Goal: Register for event/course

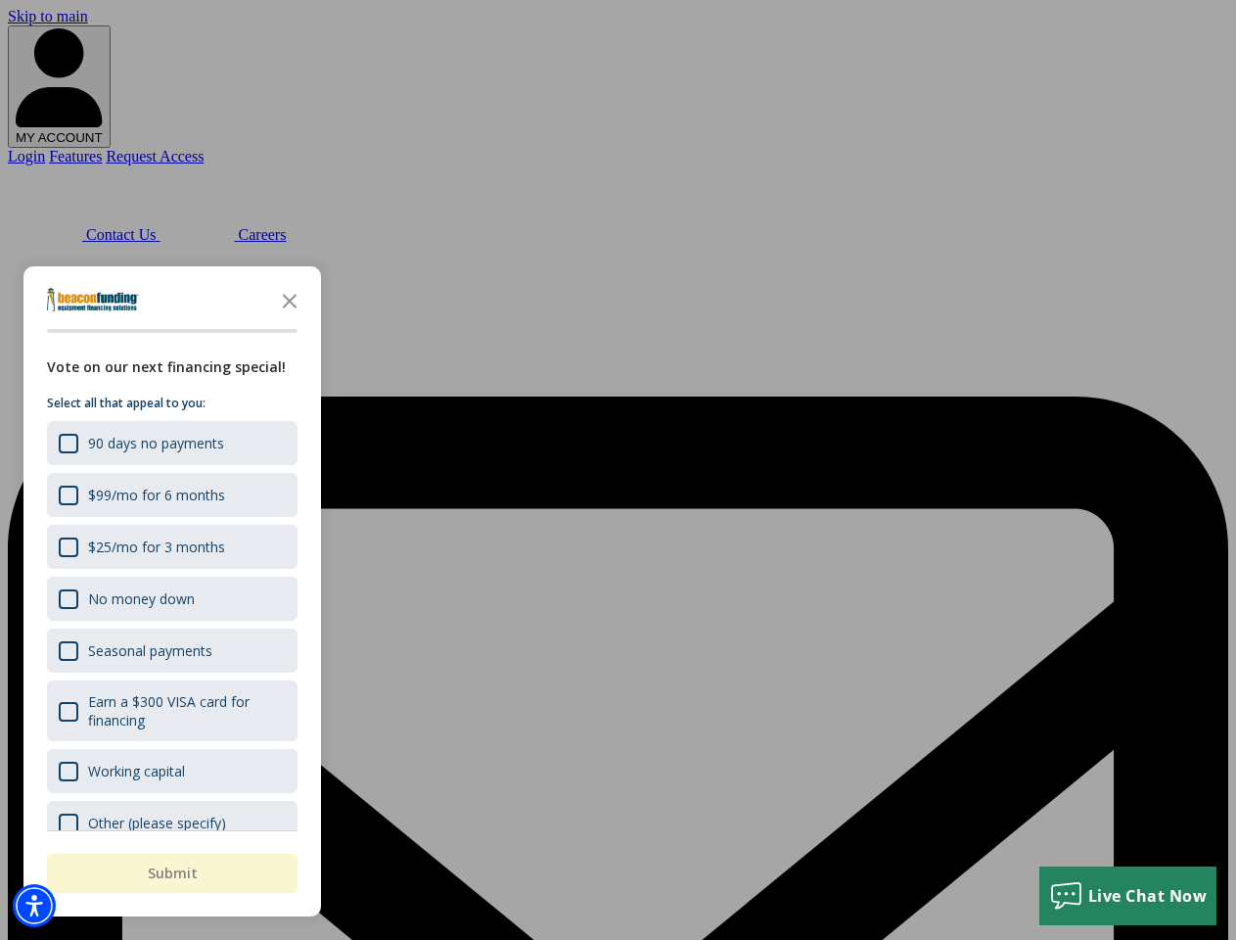
click at [618, 470] on div "button" at bounding box center [618, 470] width 1236 height 940
click at [34, 905] on img "Accessibility Menu" at bounding box center [34, 905] width 43 height 43
